Goal: Information Seeking & Learning: Learn about a topic

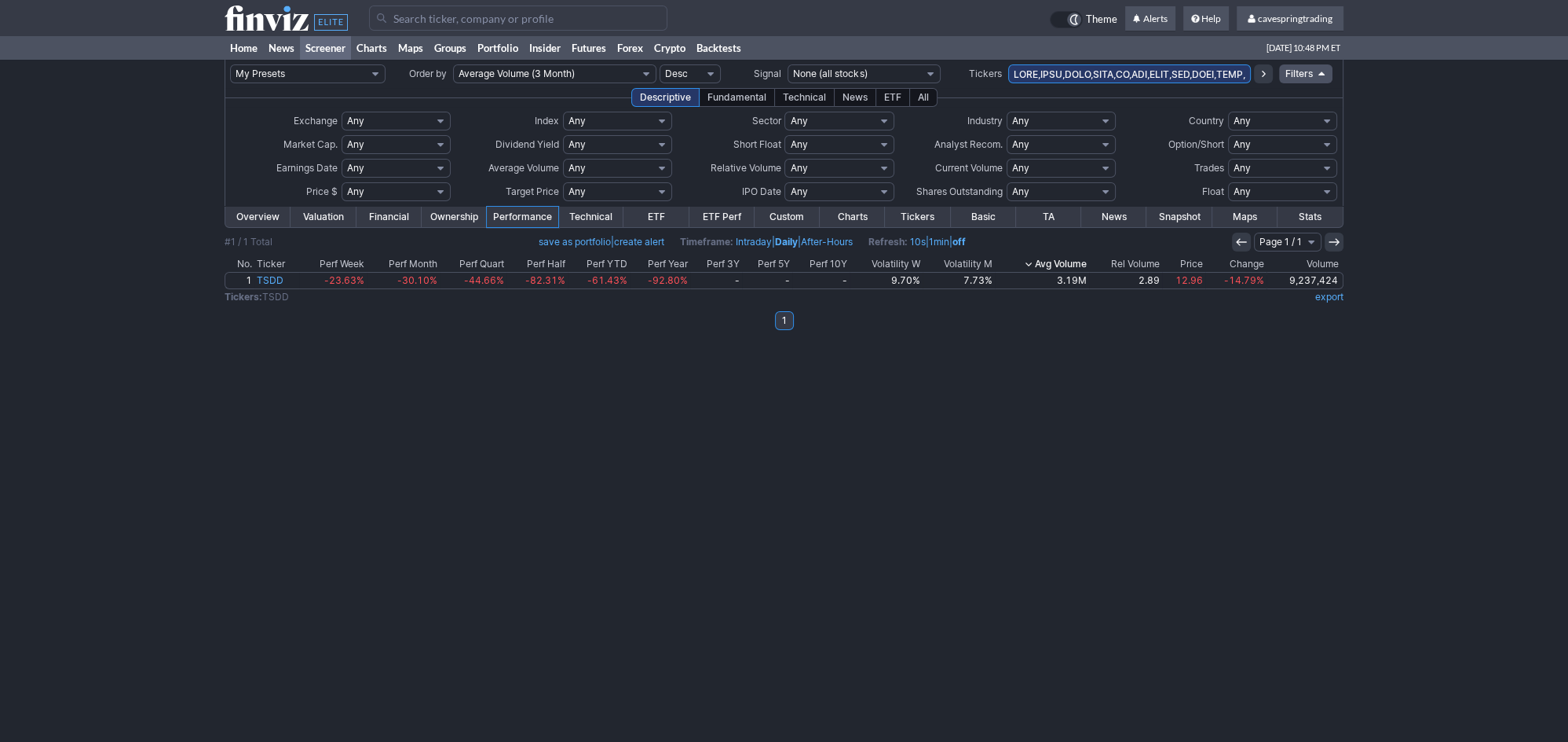
scroll to position [0, 9197]
type input "SPXS,SPXL,SPLG,SPDN,SH,SPY,SPXU,SDS,SPYU,SCHX,SQQQ,TQQQ,PSQ,QQQ,QID,RWM,SRTY,TZ…"
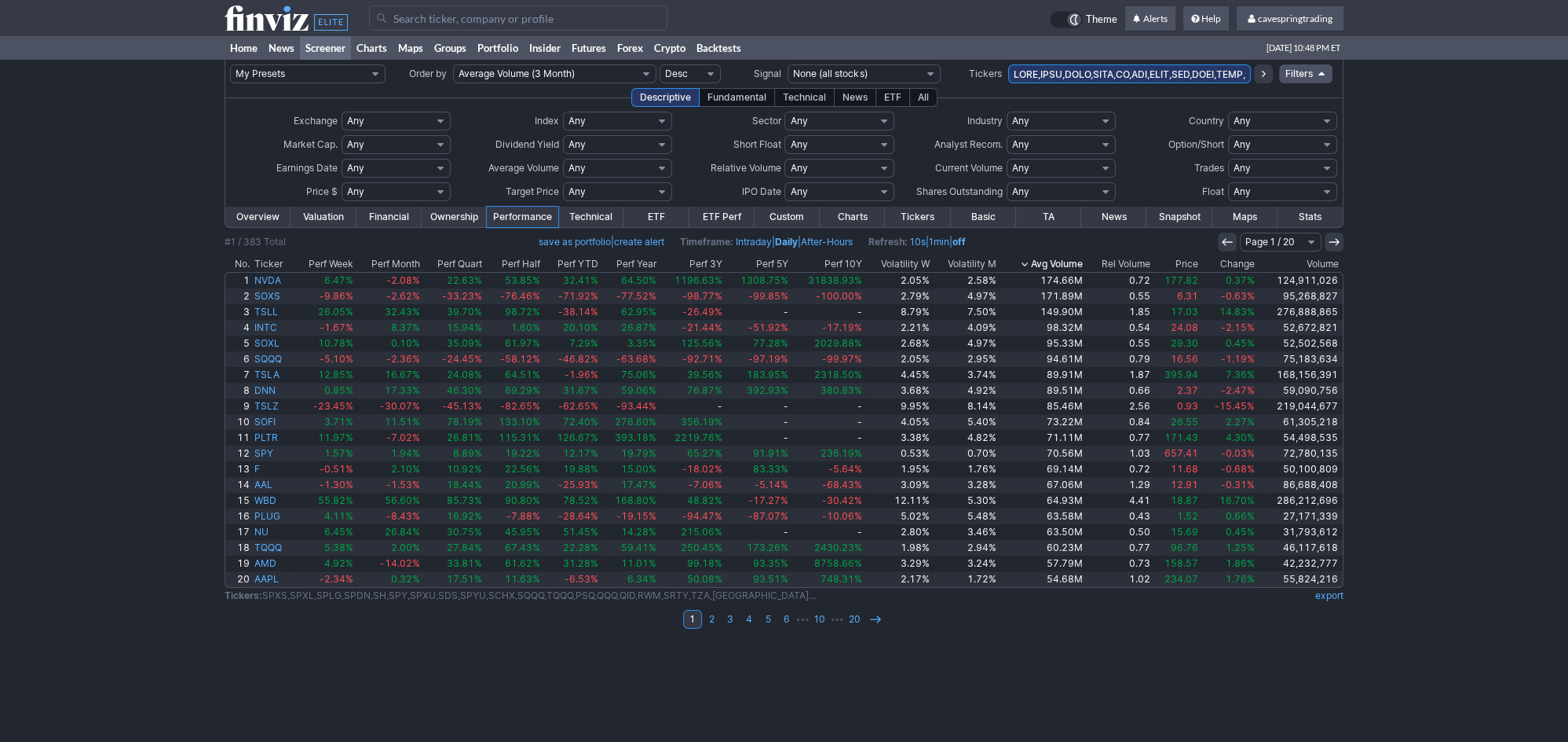
click at [1057, 247] on div "#1 / 383 Total save as portfolio | create alert Timeframe: Intraday | Daily | A…" at bounding box center [784, 241] width 1119 height 19
click at [1061, 260] on th "Avg Volume" at bounding box center [1042, 264] width 87 height 16
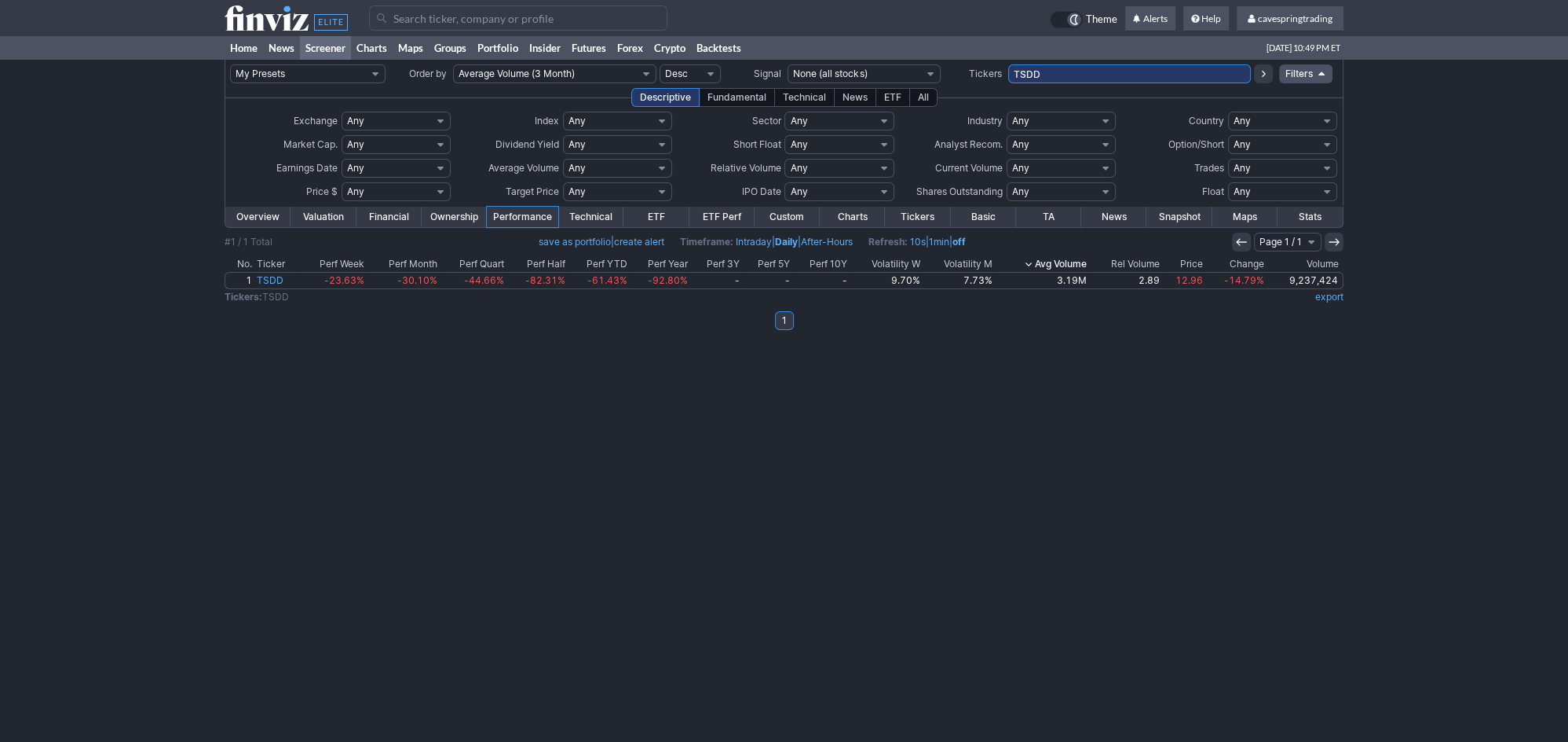
drag, startPoint x: 1102, startPoint y: 73, endPoint x: 757, endPoint y: 43, distance: 346.3
click at [1008, 64] on input "TSDD" at bounding box center [1129, 74] width 242 height 19
paste input "JHX,ONDS,EOSE,TSHA,CVS,PYPL,VKTX,ENPH,UPS,OXY,NEE,SBET,AKBA,CCO,NEOG,FCX,SO,CZR…"
type input "JHX,ONDS,EOSE,TSHA,CVS,PYPL,VKTX,ENPH,UPS,OXY,NEE,SBET,AKBA,CCO,NEOG,FCX,SO,CZR…"
